Goal: Information Seeking & Learning: Check status

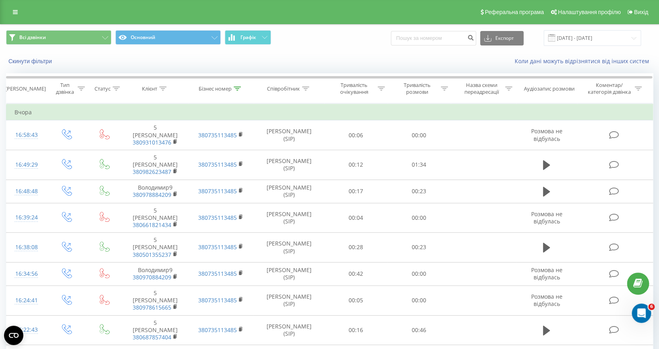
click at [350, 58] on div "Скинути фільтри Коли дані можуть відрізнятися вiд інших систем" at bounding box center [329, 60] width 658 height 19
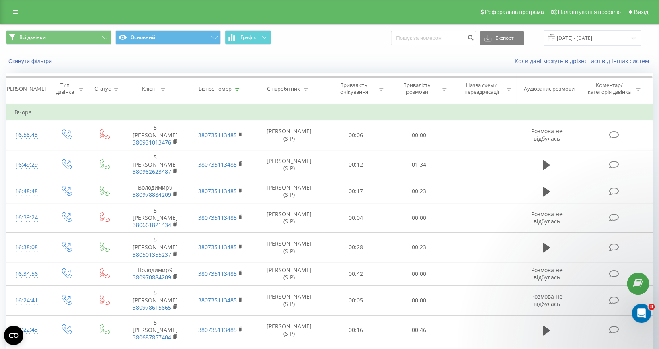
click at [311, 51] on div "Всі дзвінки Основний Графік Експорт .csv .xls .xlsx [DATE] - [DATE]" at bounding box center [329, 38] width 658 height 27
click at [328, 60] on div "Коли дані можуть відрізнятися вiд інших систем" at bounding box center [452, 61] width 411 height 8
click at [336, 47] on div "Всі дзвінки Основний Графік Експорт .csv .xls .xlsx [DATE] - [DATE]" at bounding box center [329, 38] width 658 height 27
click at [335, 52] on div "Скинути фільтри Коли дані можуть відрізнятися вiд інших систем" at bounding box center [329, 60] width 658 height 19
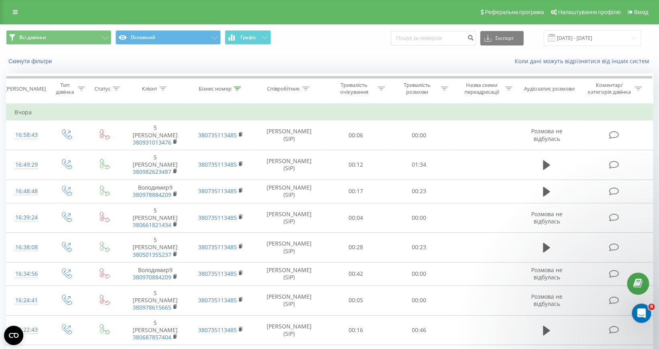
click at [335, 52] on div "Скинути фільтри Коли дані можуть відрізнятися вiд інших систем" at bounding box center [329, 60] width 658 height 19
click at [344, 58] on div "Коли дані можуть відрізнятися вiд інших систем" at bounding box center [452, 61] width 411 height 8
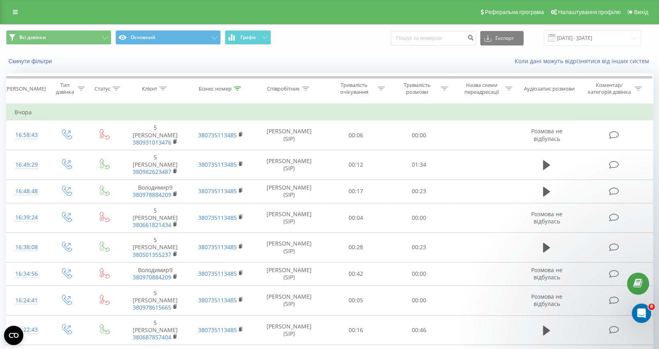
click at [351, 53] on div "Скинути фільтри Коли дані можуть відрізнятися вiд інших систем" at bounding box center [329, 60] width 658 height 19
click at [329, 47] on div "Всі дзвінки Основний Графік Експорт .csv .xls .xlsx [DATE] - [DATE]" at bounding box center [329, 38] width 658 height 27
click at [346, 48] on div "Всі дзвінки Основний Графік Експорт .csv .xls .xlsx [DATE] - [DATE]" at bounding box center [329, 38] width 658 height 27
click at [335, 51] on div "Всі дзвінки Основний Графік Експорт .csv .xls .xlsx [DATE] - [DATE]" at bounding box center [329, 38] width 658 height 27
click at [334, 53] on div "Скинути фільтри Коли дані можуть відрізнятися вiд інших систем" at bounding box center [329, 60] width 658 height 19
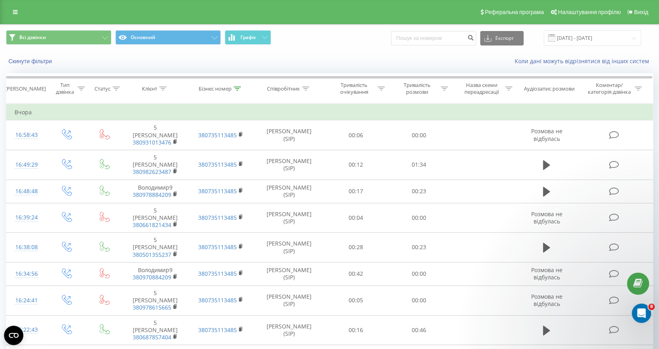
click at [343, 40] on div "Всі дзвінки Основний Графік Експорт .csv .xls .xlsx [DATE] - [DATE]" at bounding box center [329, 38] width 647 height 16
click at [323, 53] on div "Скинути фільтри Коли дані можуть відрізнятися вiд інших систем" at bounding box center [329, 60] width 658 height 19
click at [364, 53] on div "Скинути фільтри Коли дані можуть відрізнятися вiд інших систем" at bounding box center [329, 60] width 658 height 19
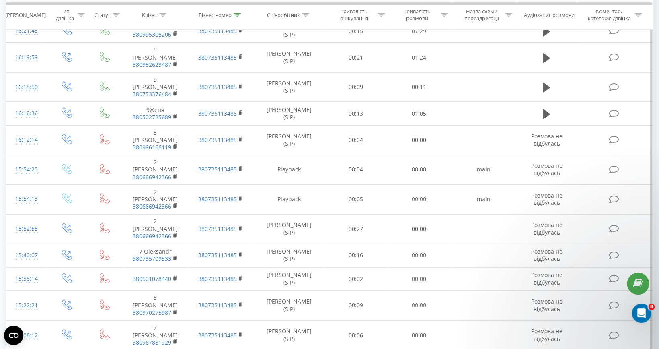
scroll to position [394, 0]
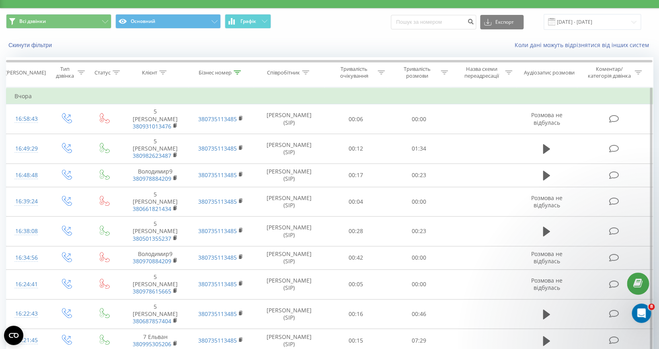
scroll to position [0, 0]
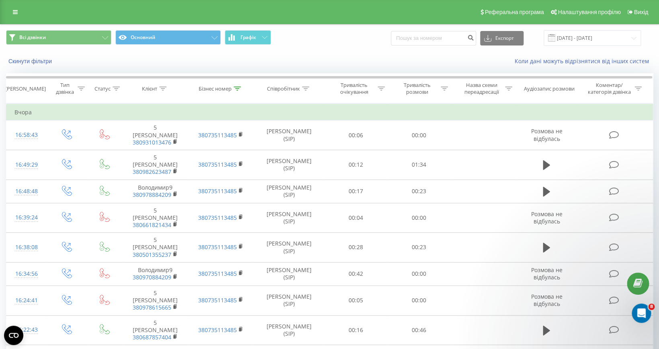
click at [317, 49] on div "Всі дзвінки Основний Графік Експорт .csv .xls .xlsx [DATE] - [DATE]" at bounding box center [329, 38] width 658 height 27
click at [346, 48] on div "Всі дзвінки Основний Графік Експорт .csv .xls .xlsx [DATE] - [DATE]" at bounding box center [329, 38] width 658 height 27
click at [330, 47] on div "Всі дзвінки Основний Графік Експорт .csv .xls .xlsx [DATE] - [DATE]" at bounding box center [329, 38] width 658 height 27
click at [345, 49] on div "Всі дзвінки Основний Графік Експорт .csv .xls .xlsx [DATE] - [DATE]" at bounding box center [329, 38] width 658 height 27
